Goal: Navigation & Orientation: Find specific page/section

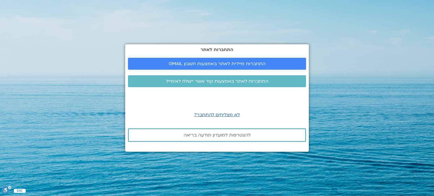
click at [260, 59] on link "התחברות מיידית לאתר באמצעות חשבון GMAIL" at bounding box center [217, 64] width 178 height 12
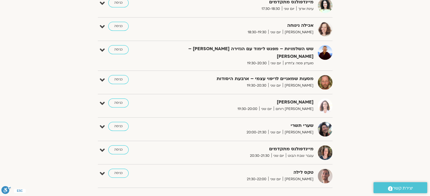
scroll to position [440, 0]
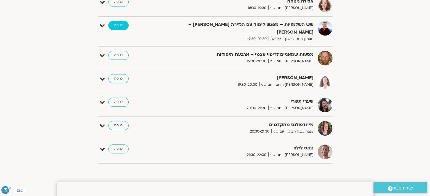
click at [121, 22] on link "כניסה" at bounding box center [118, 25] width 20 height 9
